Goal: Information Seeking & Learning: Learn about a topic

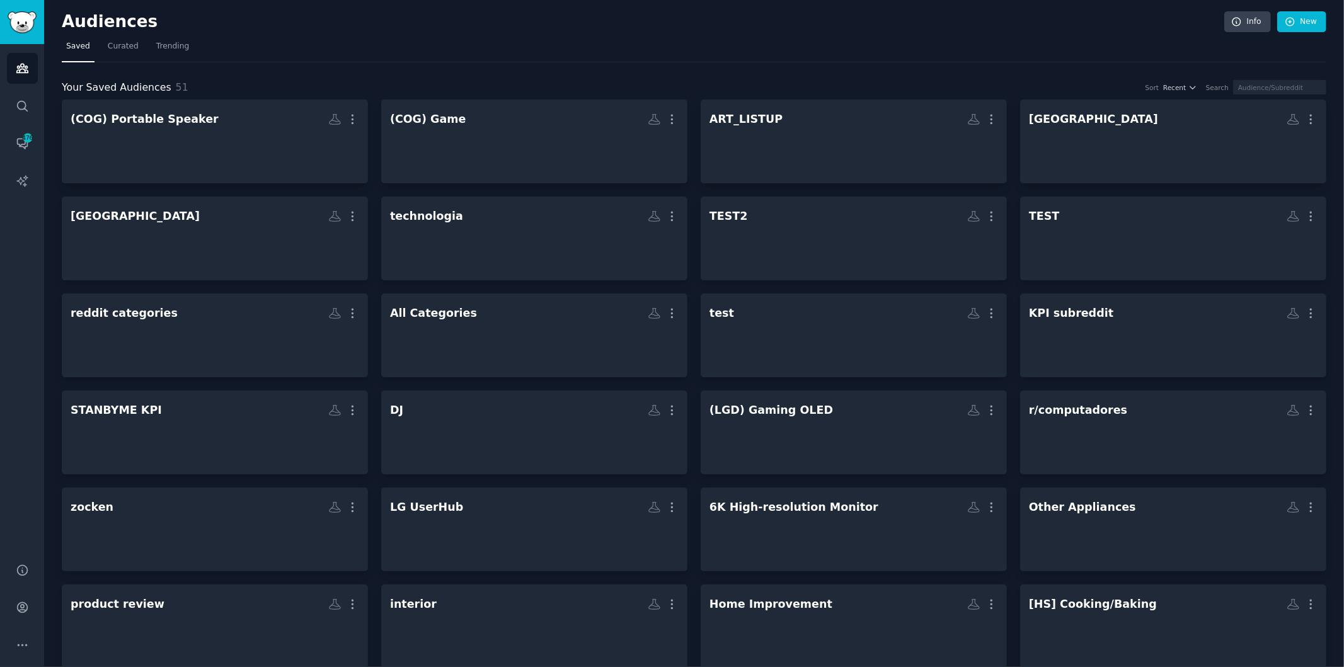
click at [804, 52] on nav "Saved Curated Trending" at bounding box center [694, 50] width 1265 height 26
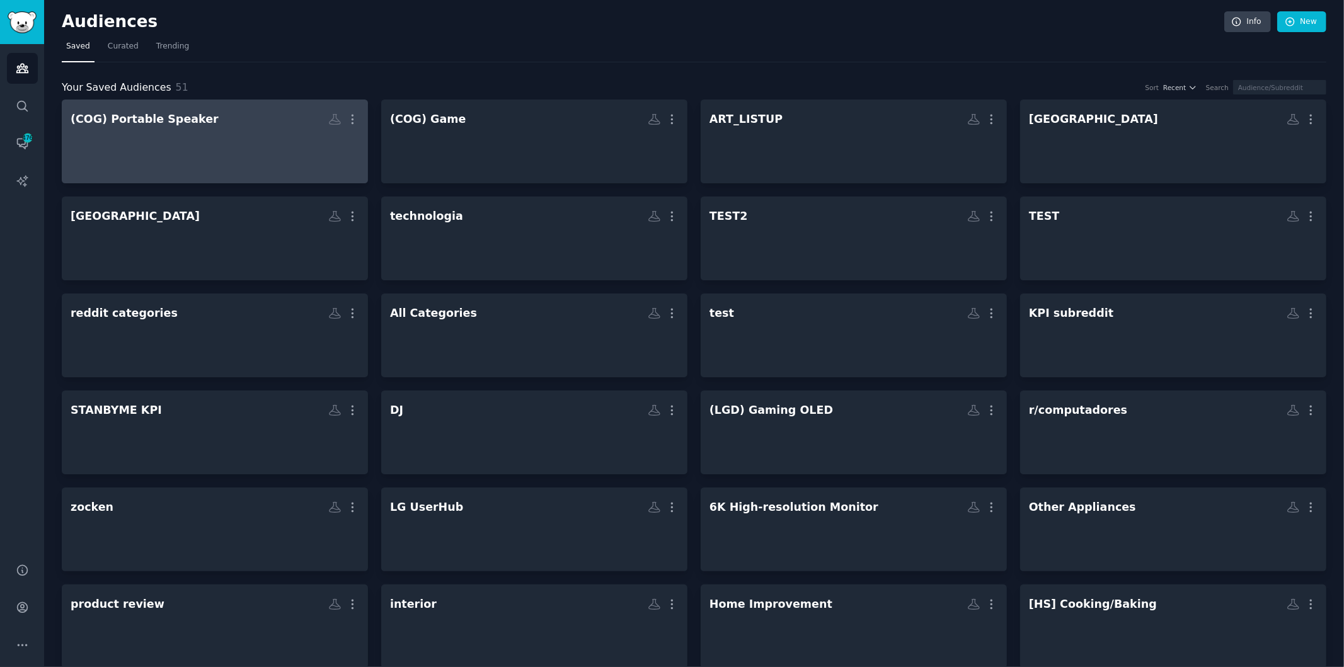
click at [195, 132] on div at bounding box center [215, 152] width 289 height 44
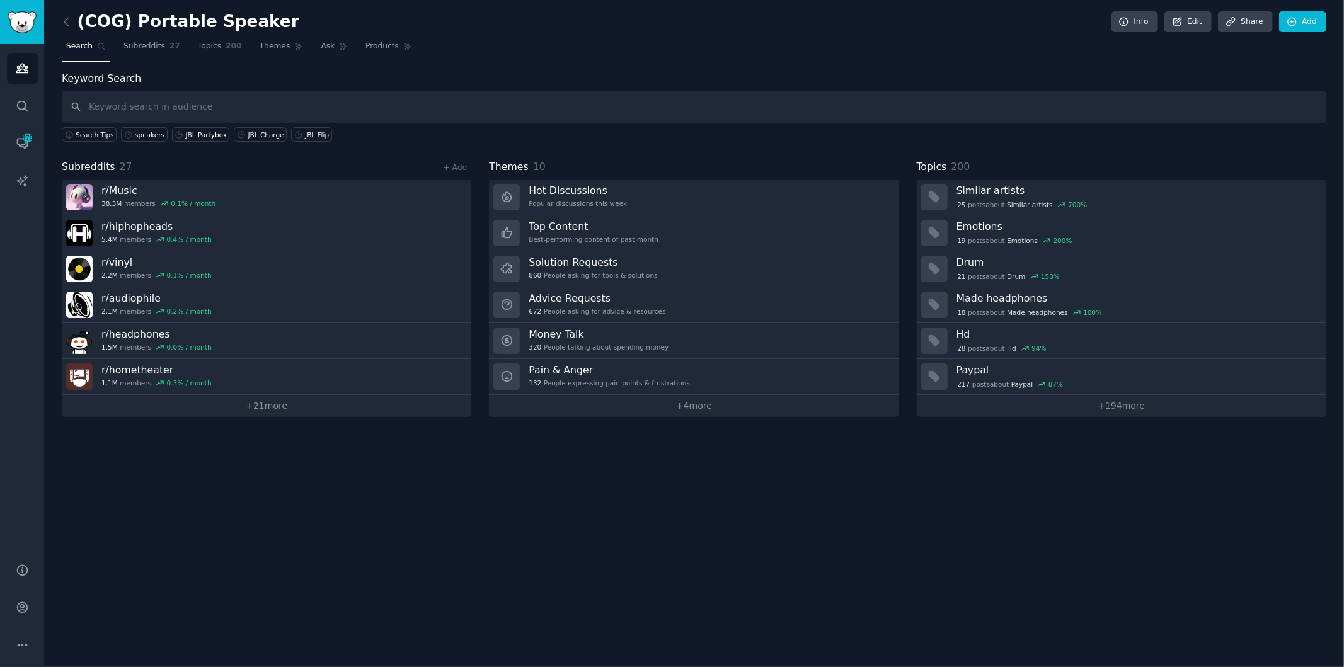
click at [1057, 107] on input "text" at bounding box center [694, 107] width 1265 height 32
type input "bluetooth speakers"
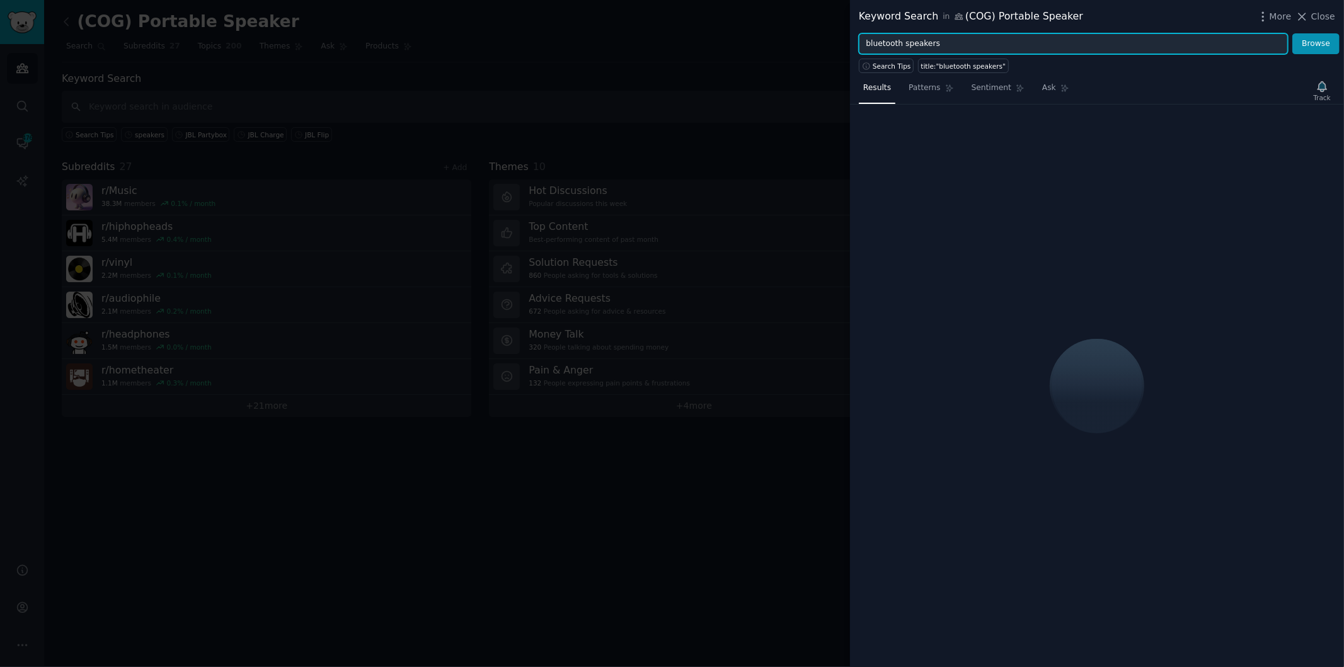
click at [915, 45] on input "bluetooth speakers" at bounding box center [1073, 43] width 429 height 21
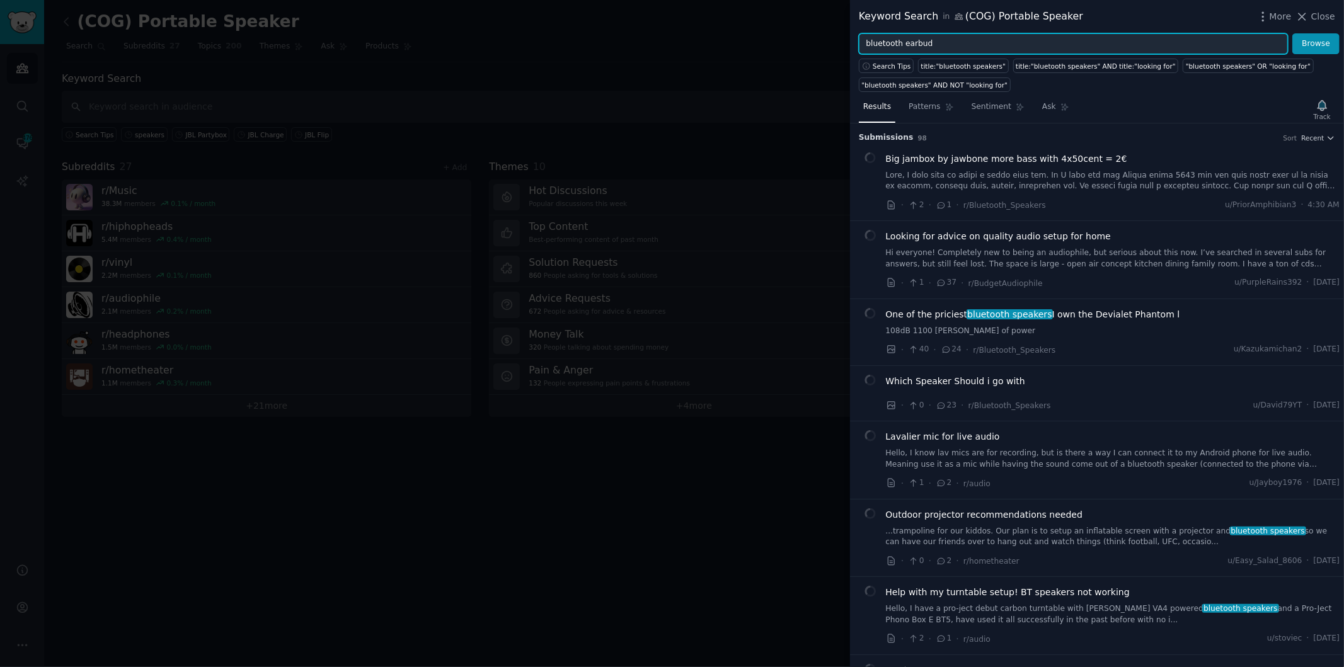
click at [1282, 16] on span "More" at bounding box center [1281, 16] width 22 height 13
type input "bluetooth earbud"
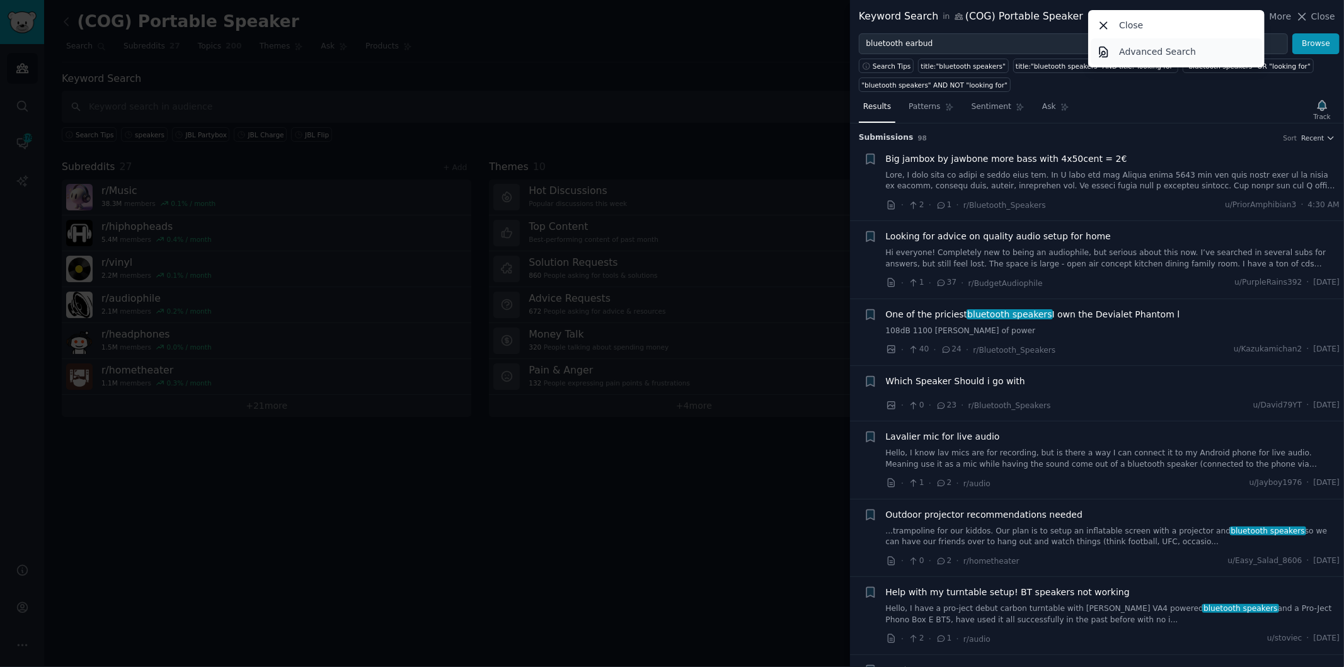
click at [1172, 50] on p "Advanced Search" at bounding box center [1157, 51] width 77 height 13
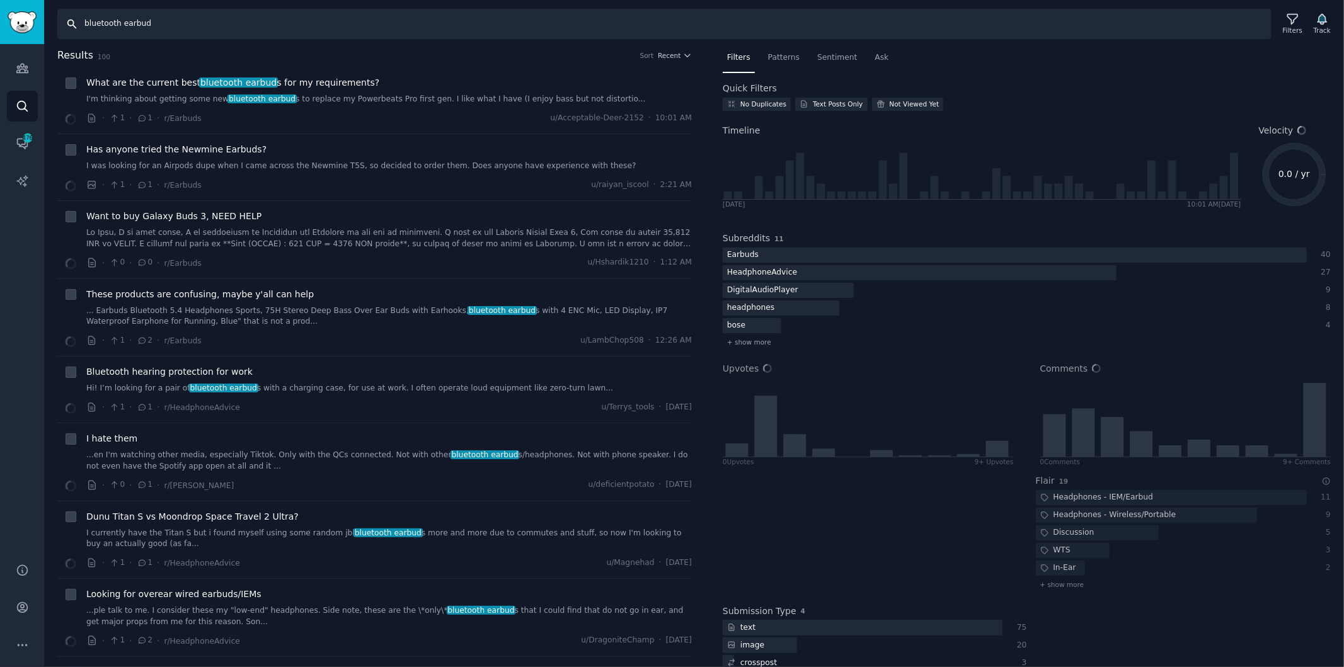
click at [132, 28] on input "bluetooth earbud" at bounding box center [664, 24] width 1214 height 30
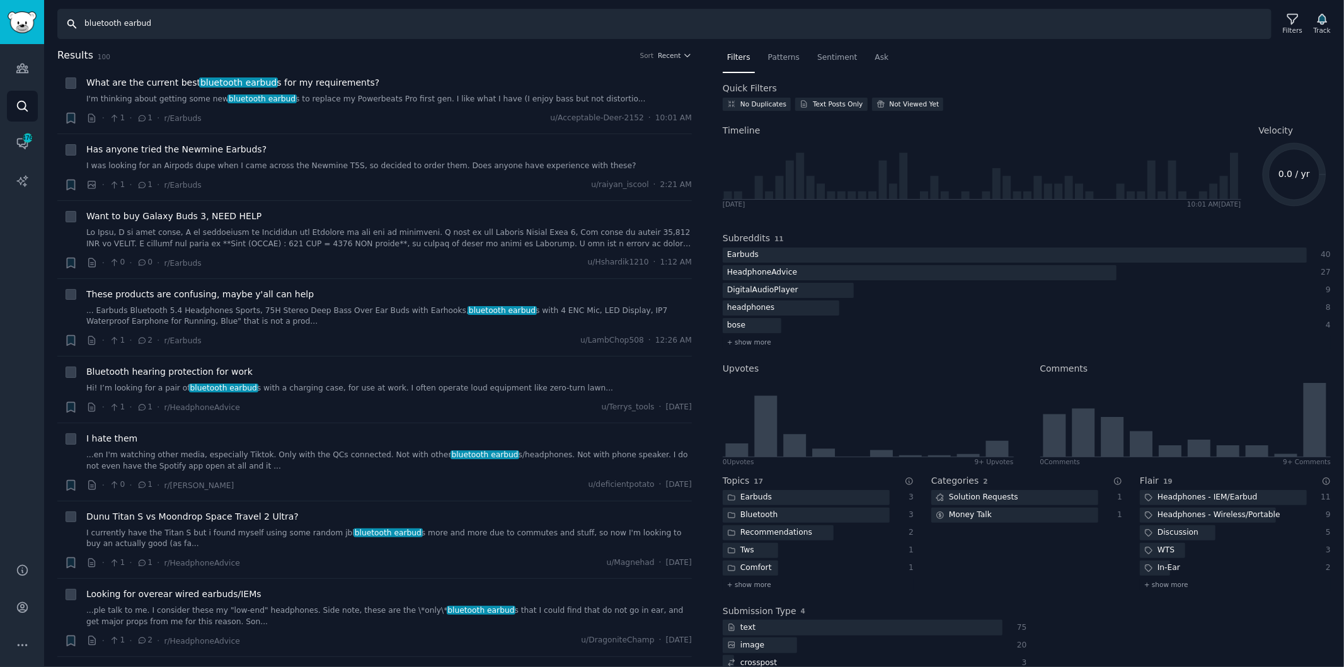
click at [132, 28] on input "bluetooth earbud" at bounding box center [664, 24] width 1214 height 30
click at [158, 26] on input "bluetooth earbud" at bounding box center [664, 24] width 1214 height 30
type input "bluetooth earbuds"
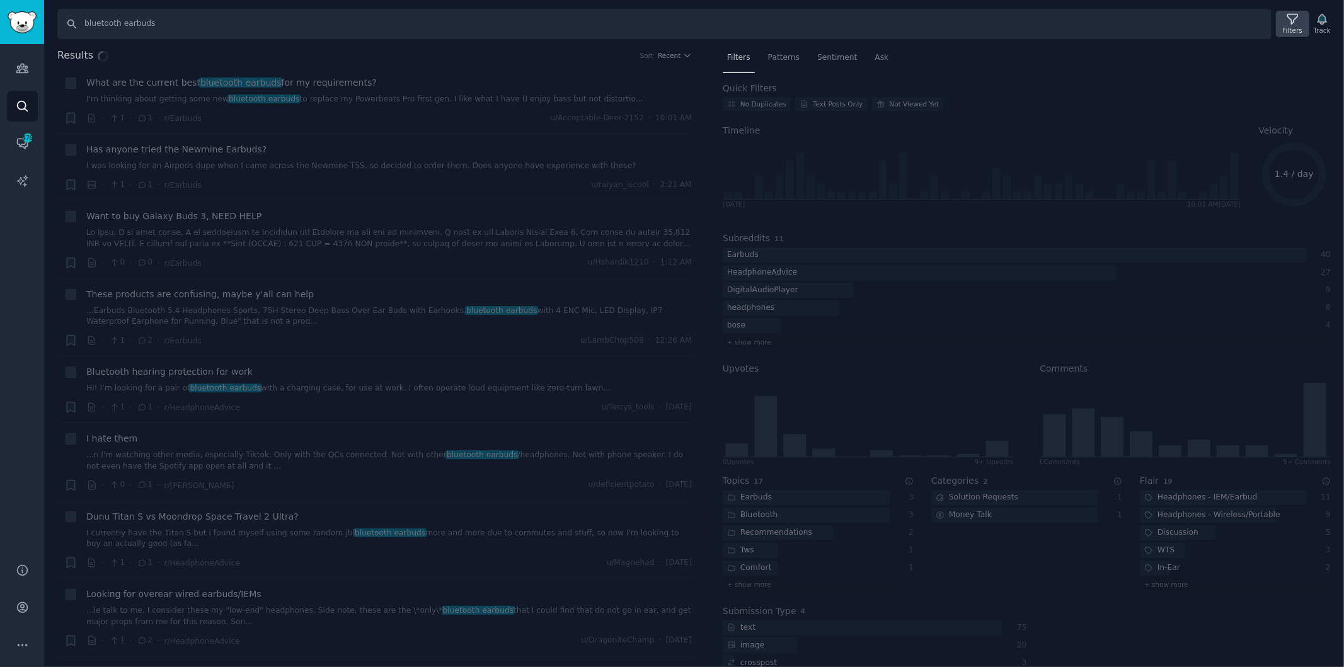
click at [1294, 23] on icon at bounding box center [1292, 19] width 10 height 10
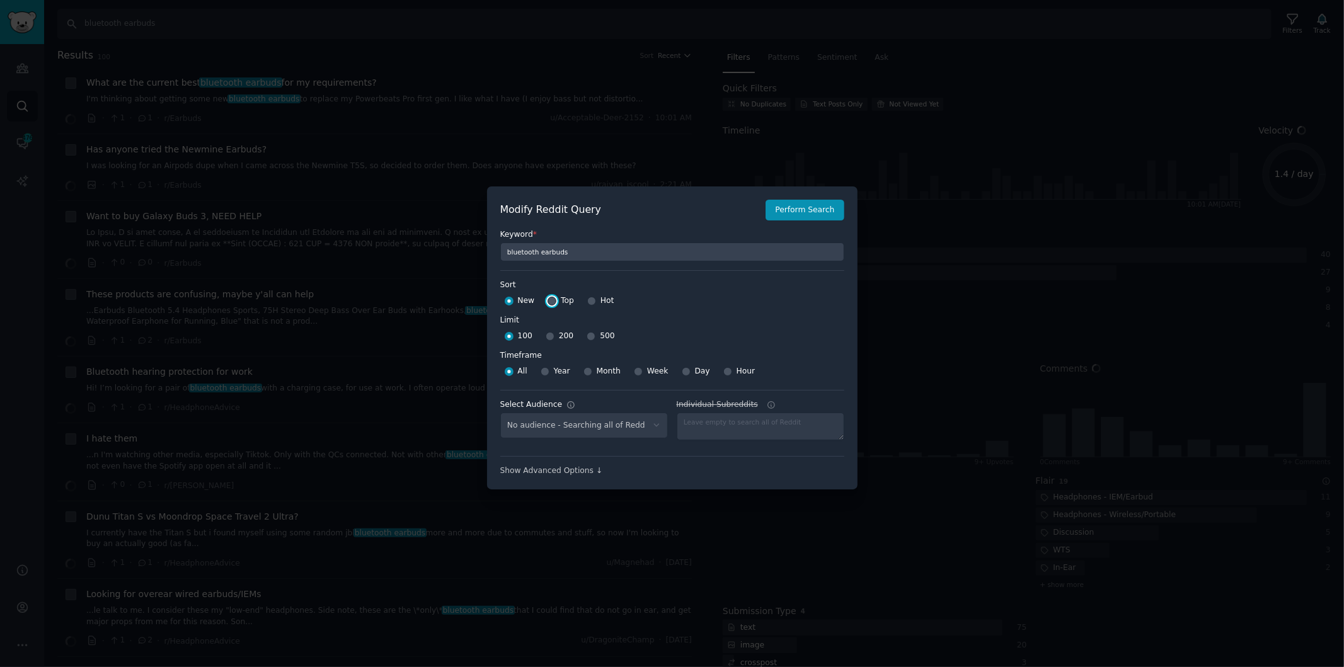
click at [551, 301] on input "Top" at bounding box center [552, 301] width 9 height 9
radio input "true"
click at [587, 333] on input "500" at bounding box center [591, 336] width 9 height 9
radio input "true"
click at [544, 373] on input "Year" at bounding box center [545, 371] width 9 height 9
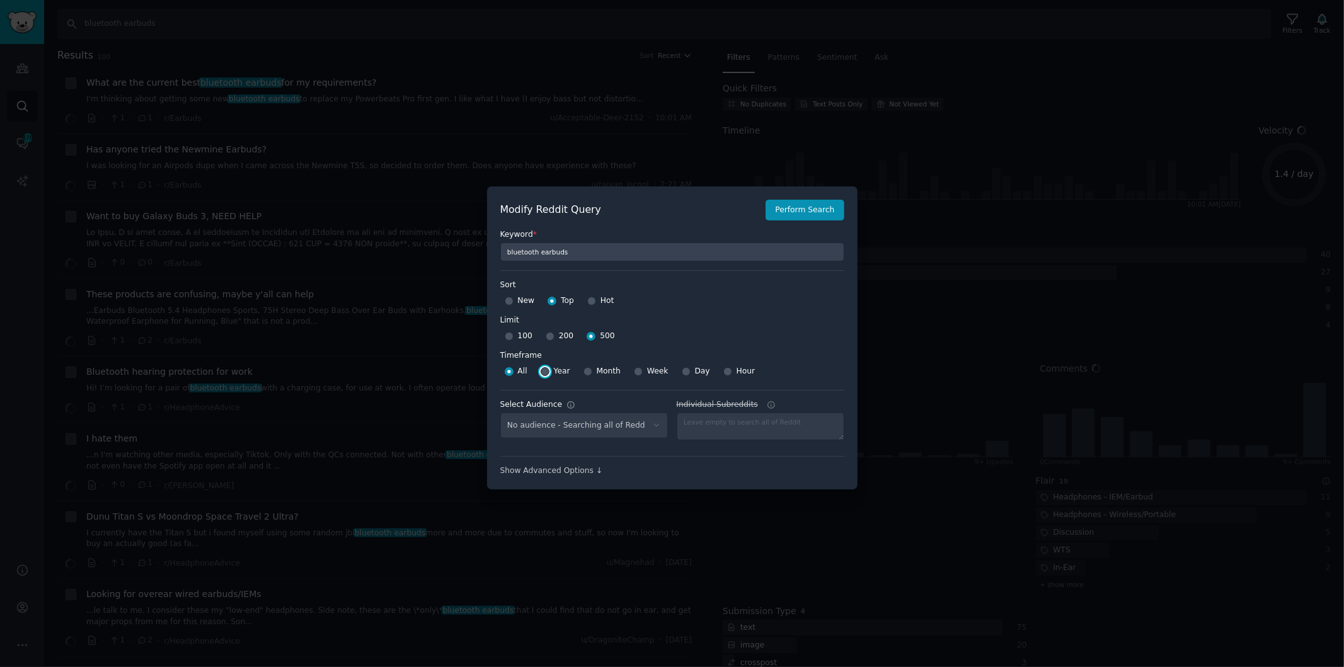
radio input "true"
click at [601, 426] on div "No audience - Searching all of Reddit" at bounding box center [584, 426] width 168 height 26
select select "447068d728"
click at [814, 210] on button "Perform Search" at bounding box center [805, 210] width 78 height 21
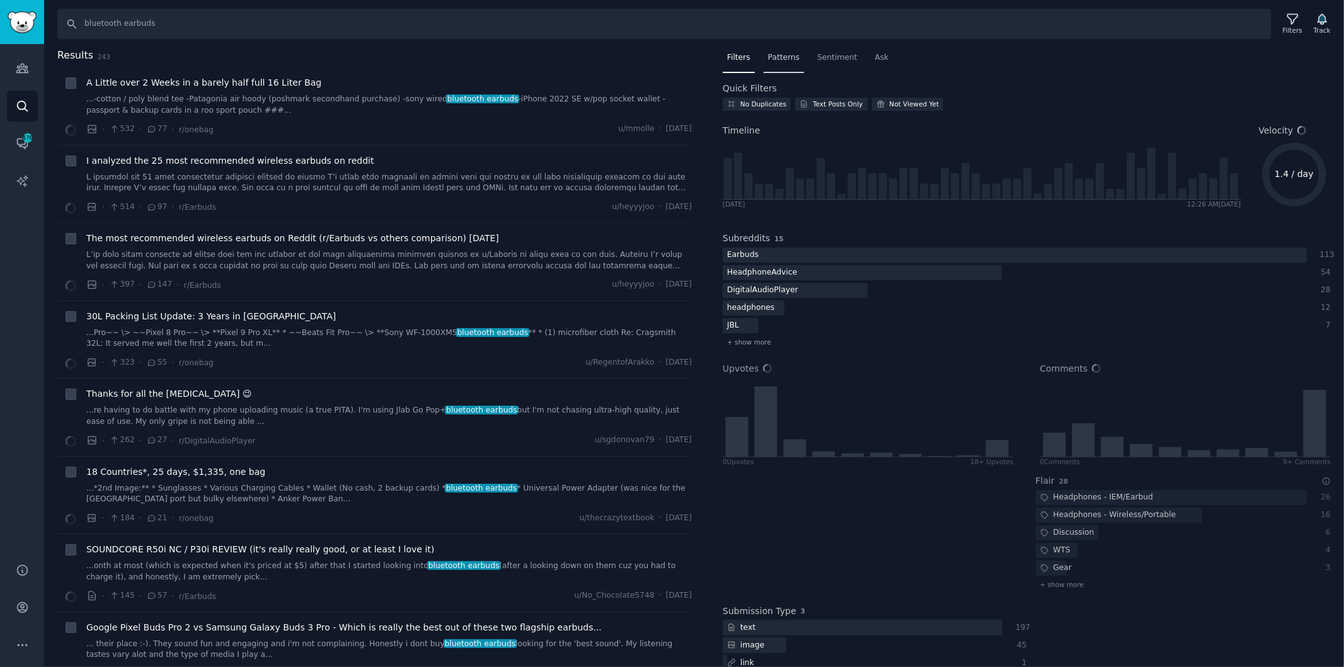
click at [774, 55] on span "Patterns" at bounding box center [784, 57] width 32 height 11
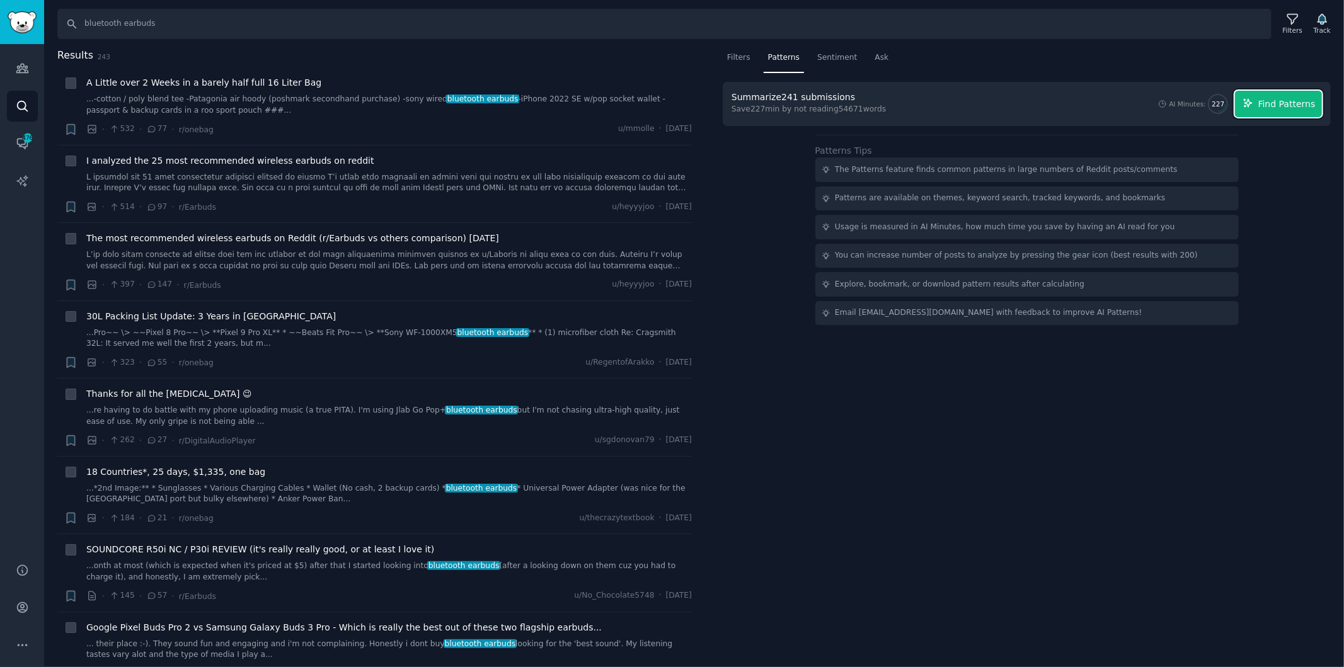
click at [1302, 106] on span "Find Patterns" at bounding box center [1286, 104] width 57 height 13
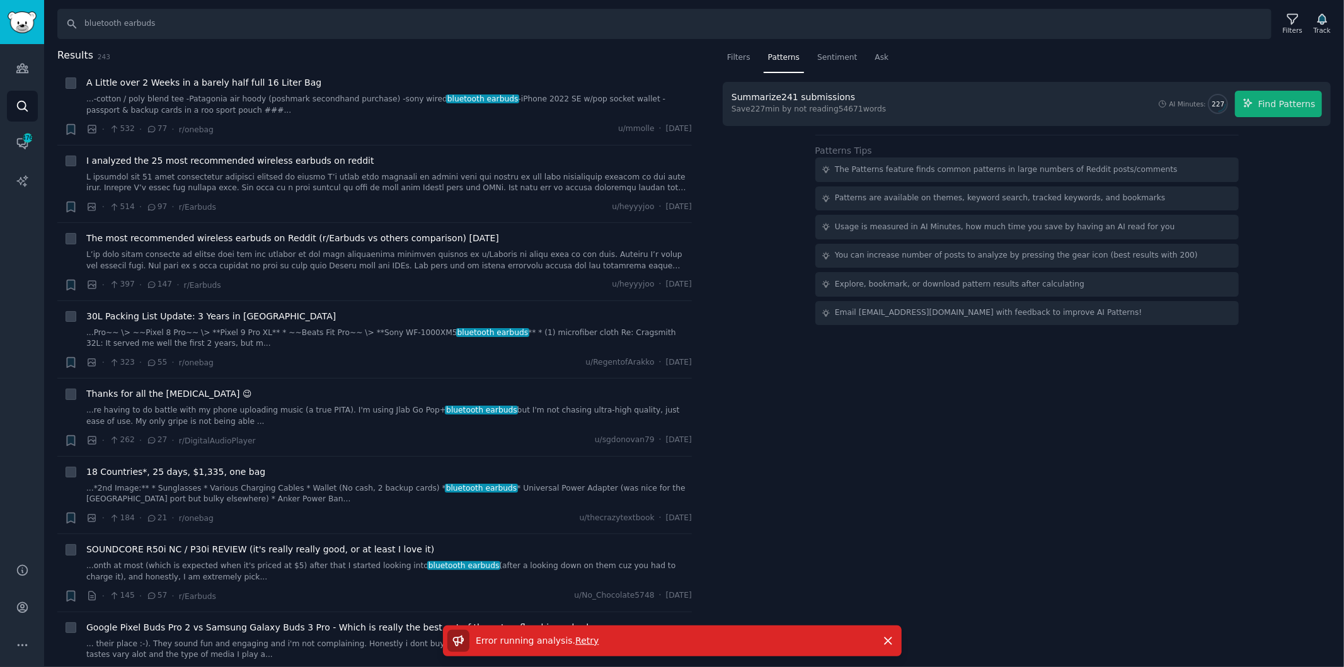
click at [583, 640] on span "Retry" at bounding box center [586, 641] width 23 height 10
